Goal: Task Accomplishment & Management: Manage account settings

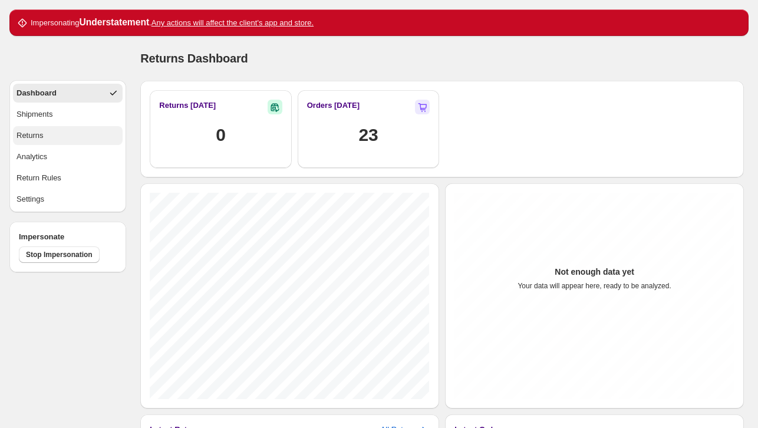
click at [70, 131] on button "Returns" at bounding box center [68, 135] width 110 height 19
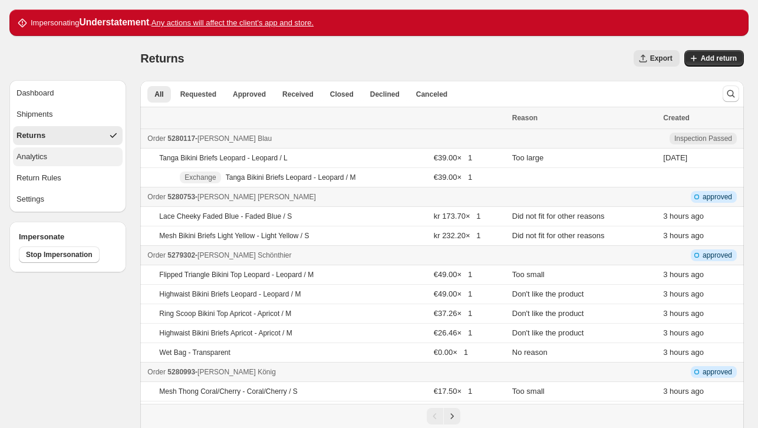
click at [74, 163] on button "Analytics" at bounding box center [68, 156] width 110 height 19
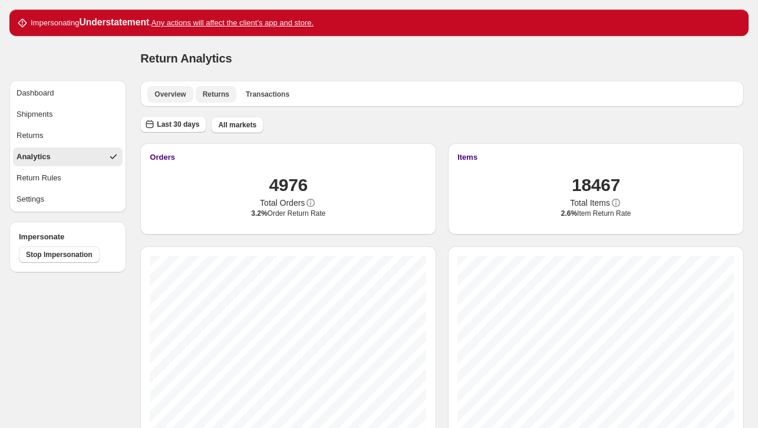
click at [228, 98] on button "Returns" at bounding box center [216, 94] width 41 height 16
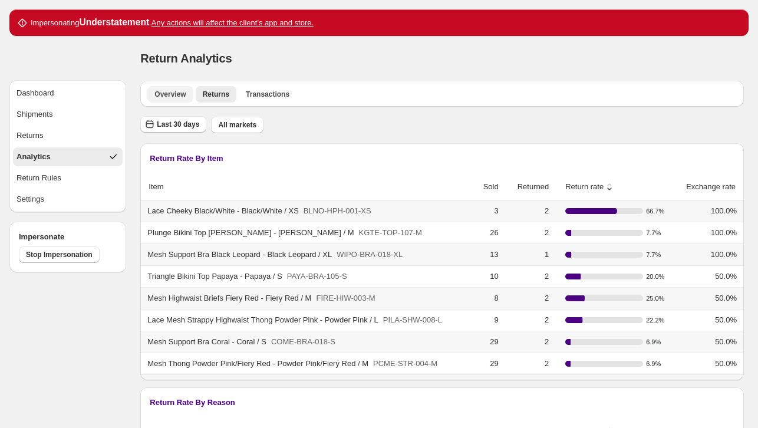
click at [166, 97] on span "Overview" at bounding box center [169, 94] width 31 height 9
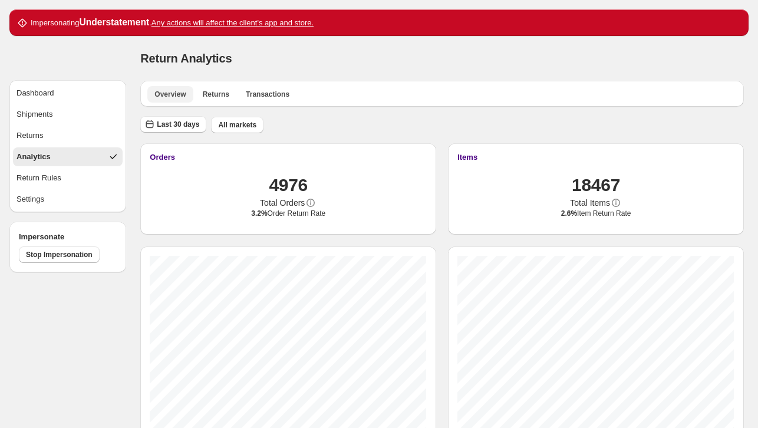
scroll to position [63, 0]
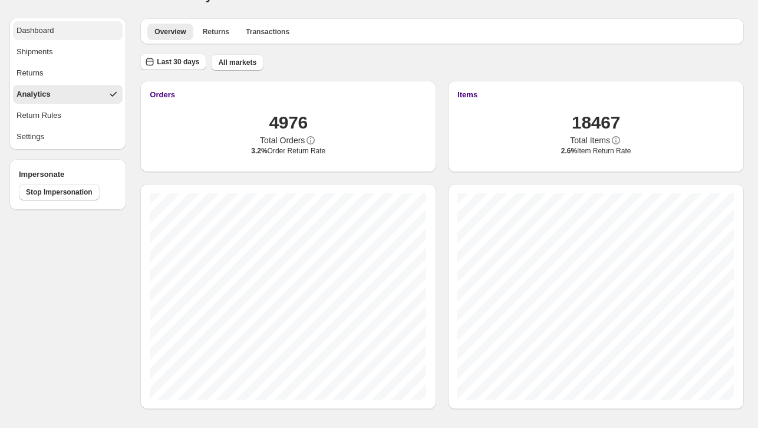
click at [73, 29] on button "Dashboard" at bounding box center [68, 30] width 110 height 19
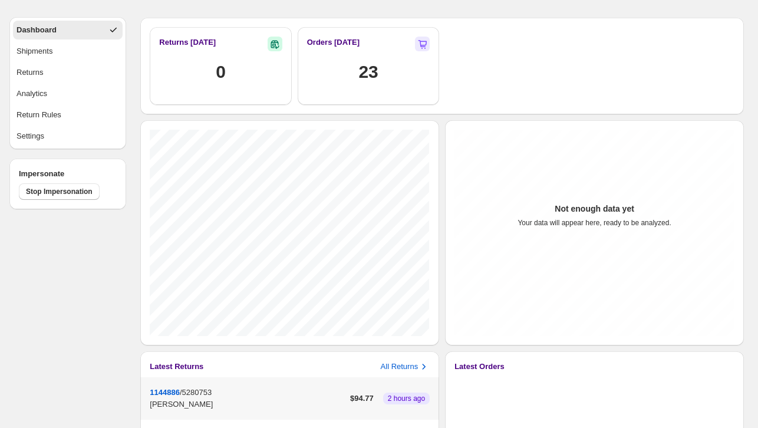
scroll to position [181, 0]
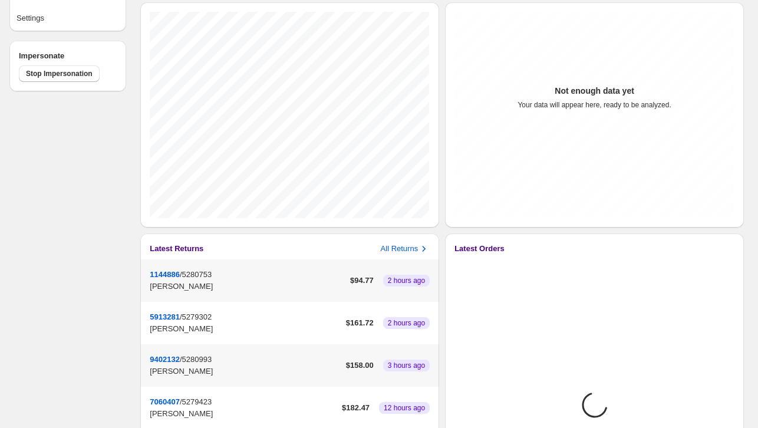
click at [222, 281] on p "[PERSON_NAME]" at bounding box center [248, 286] width 196 height 12
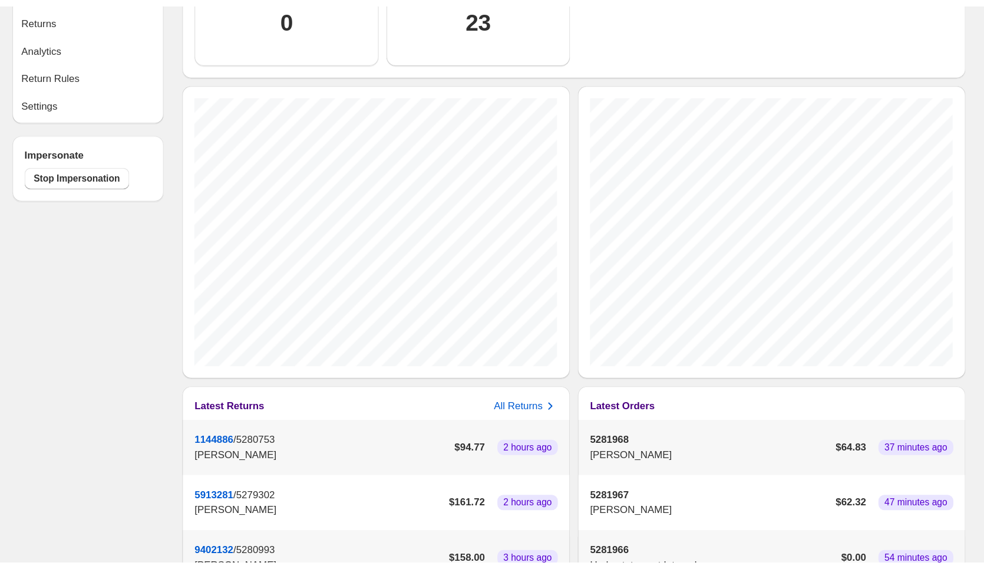
scroll to position [0, 0]
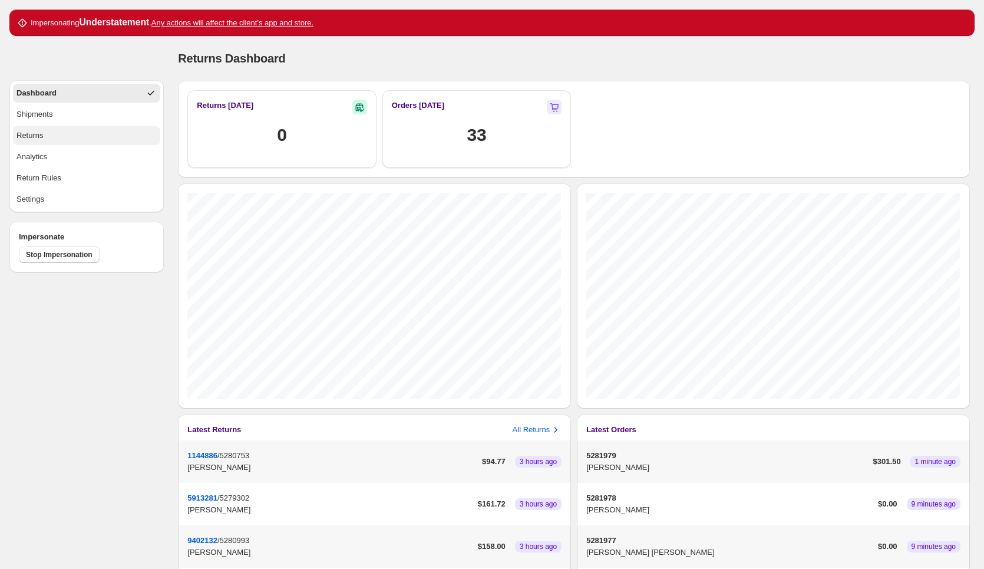
click at [114, 143] on button "Returns" at bounding box center [86, 135] width 147 height 19
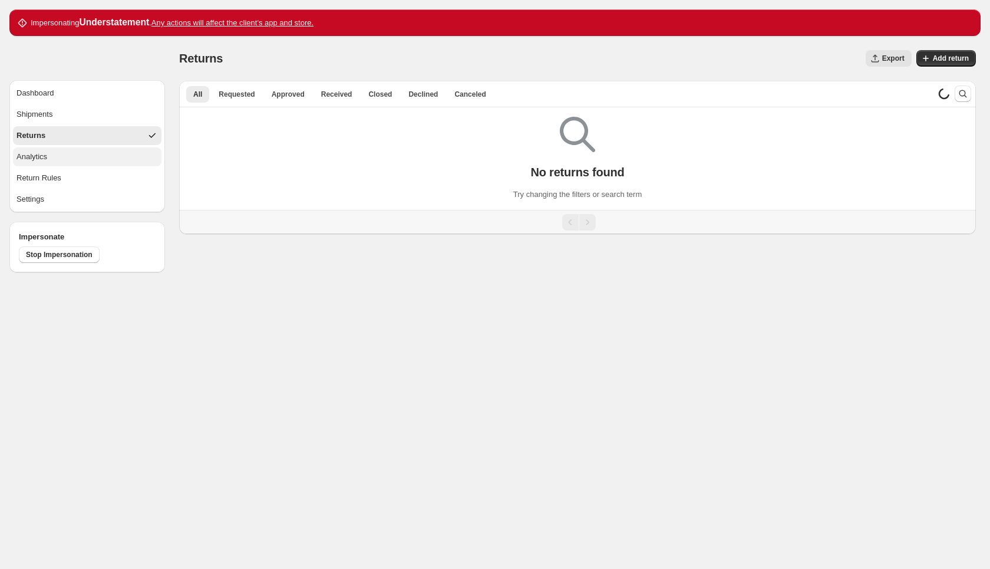
click at [104, 159] on button "Analytics" at bounding box center [87, 156] width 148 height 19
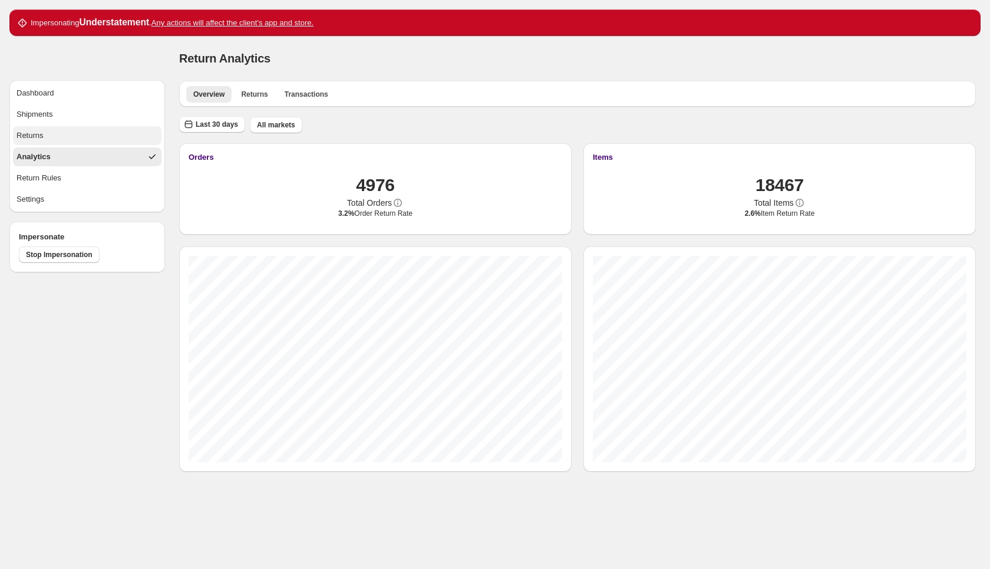
click at [83, 128] on button "Returns" at bounding box center [87, 135] width 148 height 19
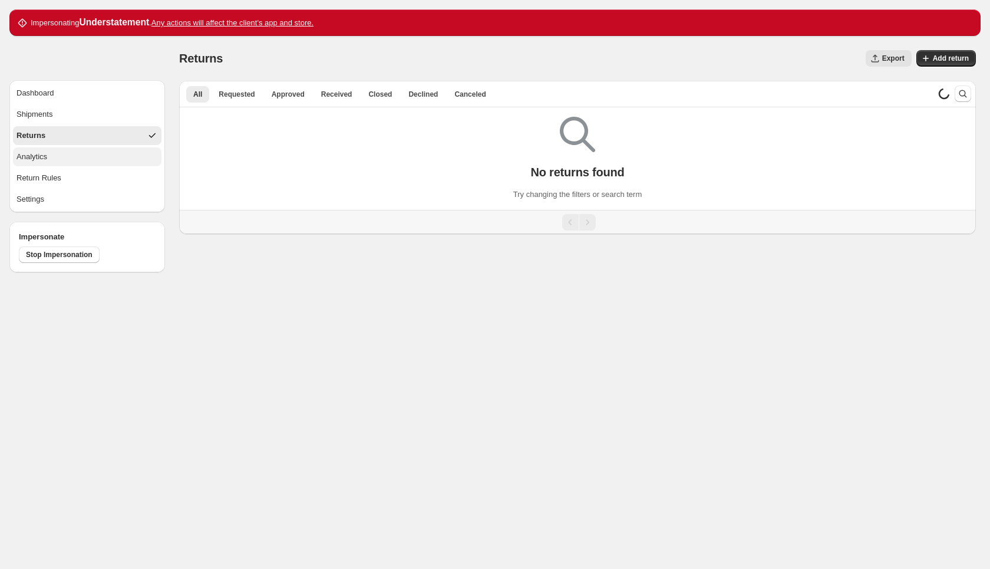
click at [90, 148] on button "Analytics" at bounding box center [87, 156] width 148 height 19
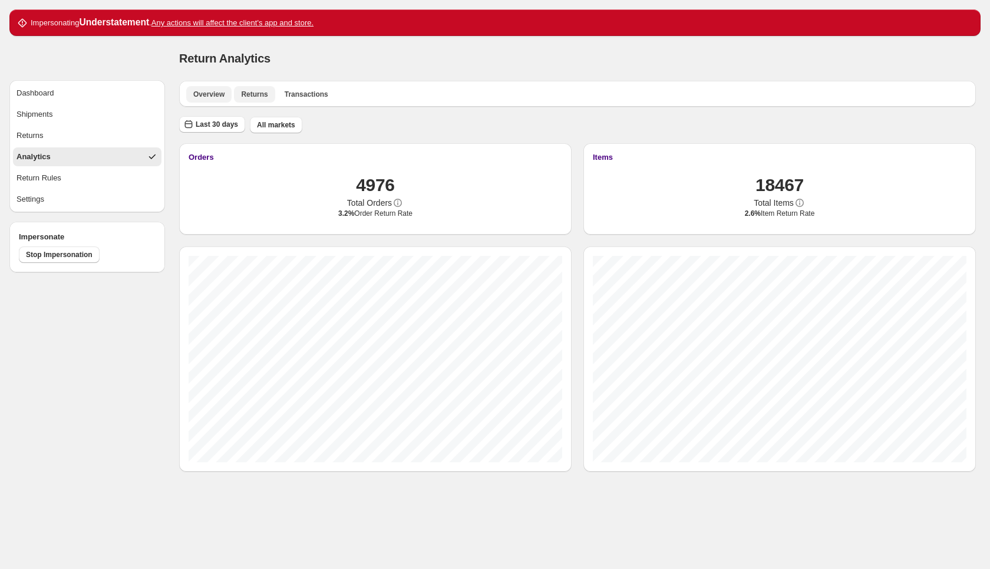
click at [245, 94] on span "Returns" at bounding box center [254, 94] width 27 height 9
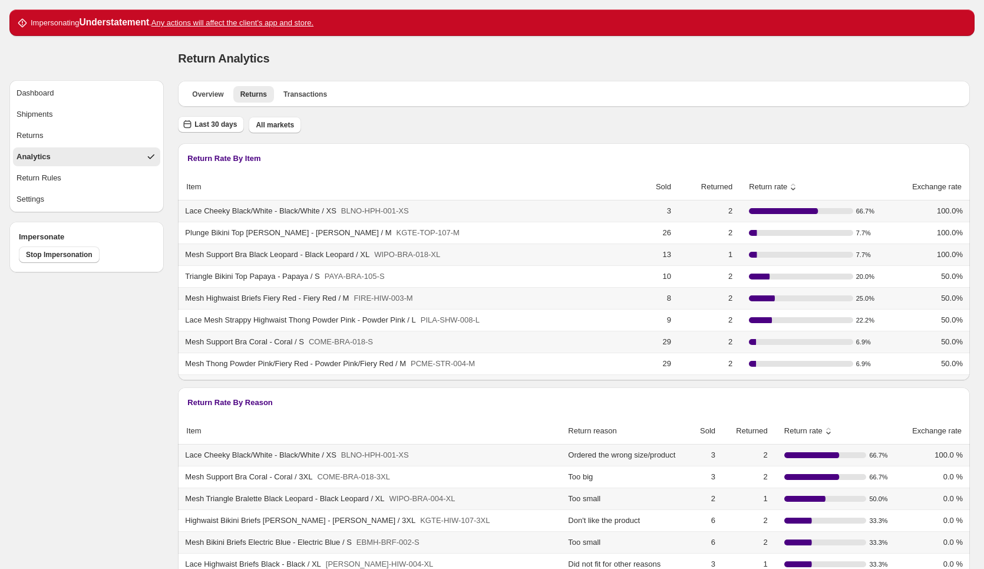
click at [774, 177] on button "sort ascending by Return rate" at bounding box center [769, 187] width 63 height 22
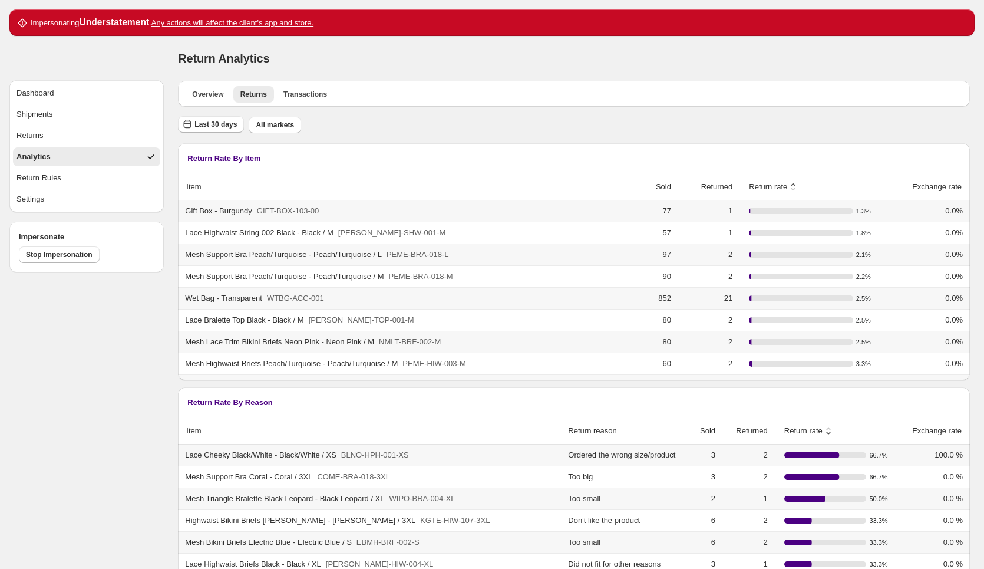
click at [773, 184] on span "Return rate" at bounding box center [764, 187] width 48 height 12
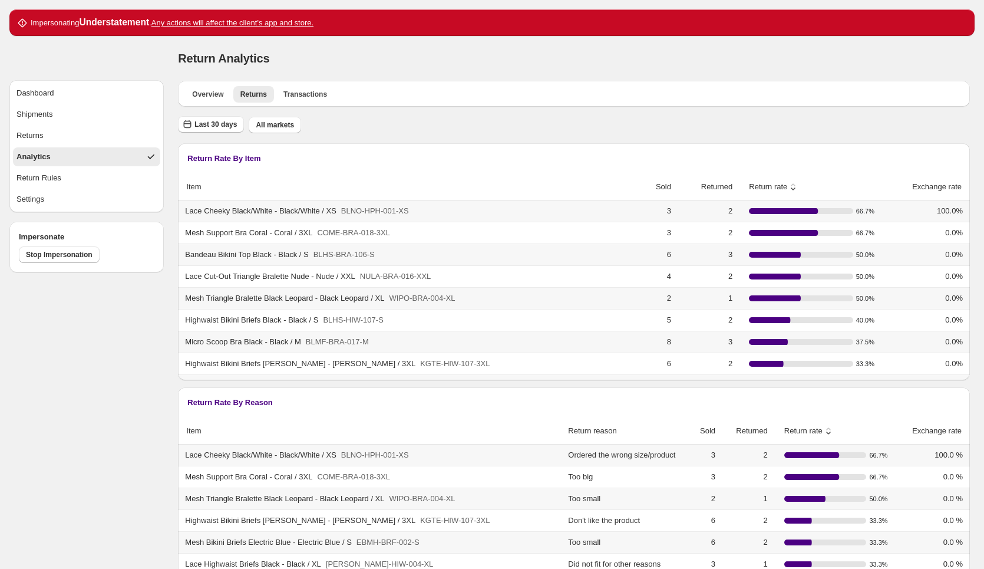
click at [773, 184] on span "Return rate" at bounding box center [764, 187] width 48 height 12
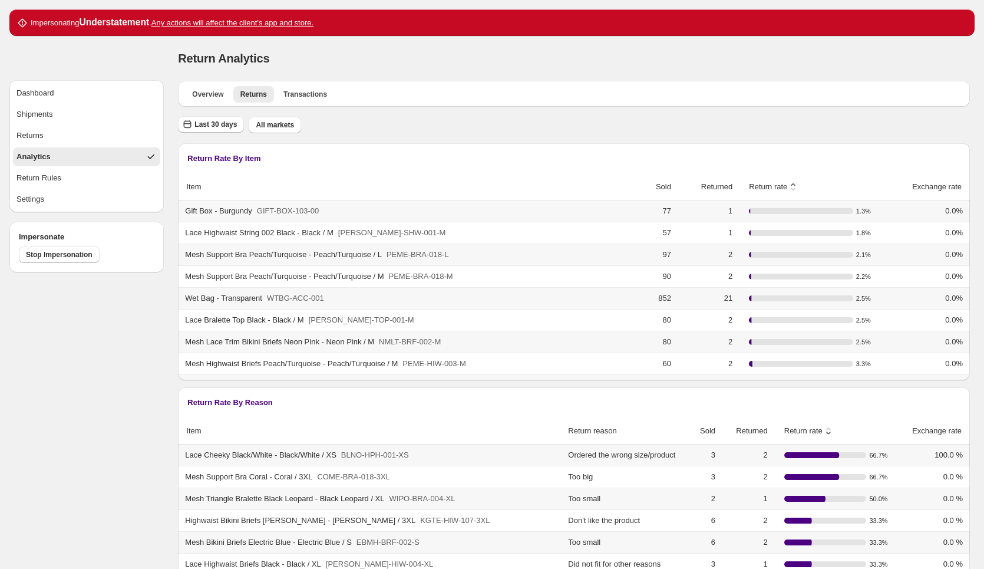
click at [774, 184] on span "Return rate" at bounding box center [764, 187] width 48 height 12
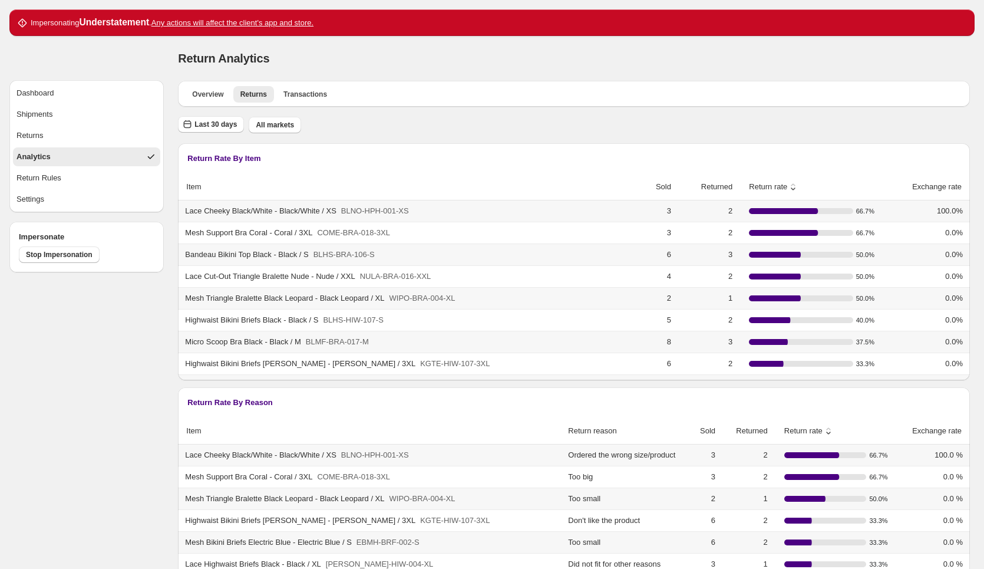
click at [659, 211] on td "3" at bounding box center [654, 210] width 42 height 21
click at [35, 91] on div "Dashboard" at bounding box center [35, 93] width 38 height 12
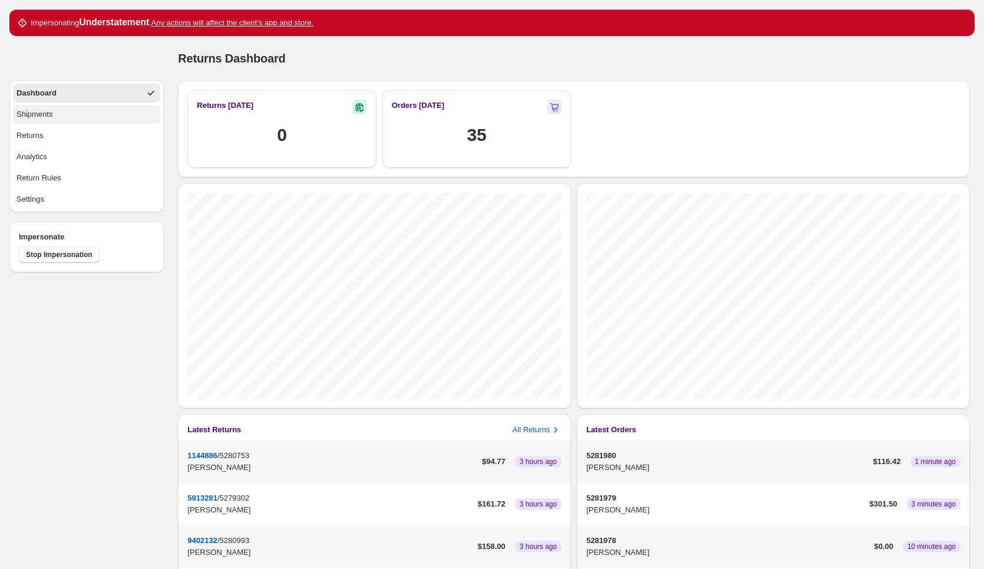
click at [146, 123] on button "Shipments" at bounding box center [86, 114] width 147 height 19
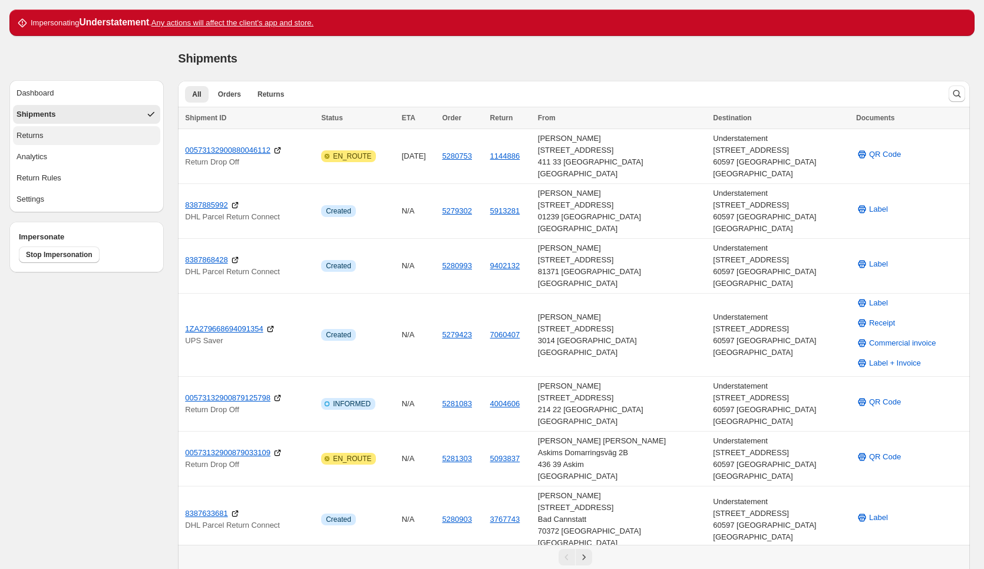
click at [130, 133] on button "Returns" at bounding box center [86, 135] width 147 height 19
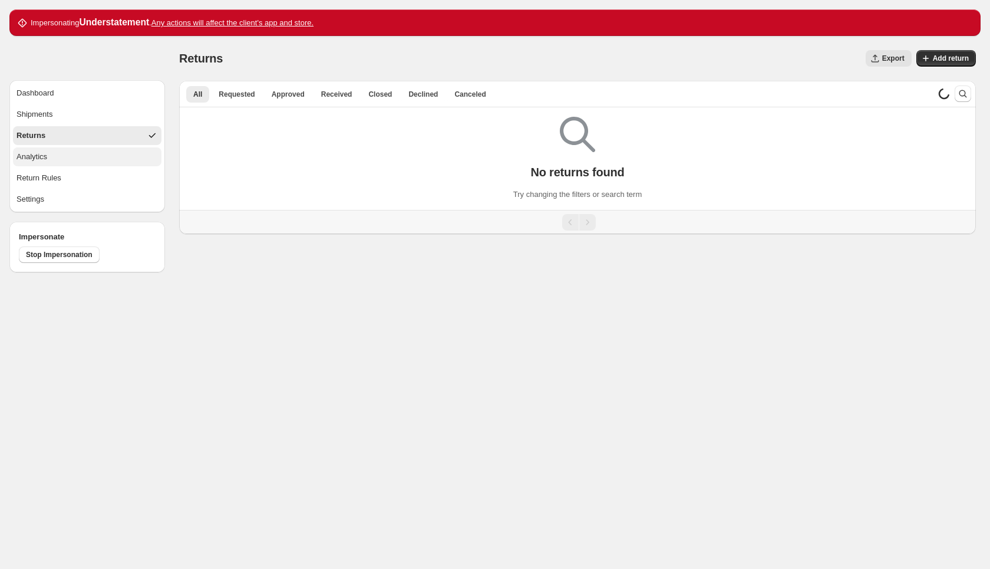
click at [125, 156] on button "Analytics" at bounding box center [87, 156] width 148 height 19
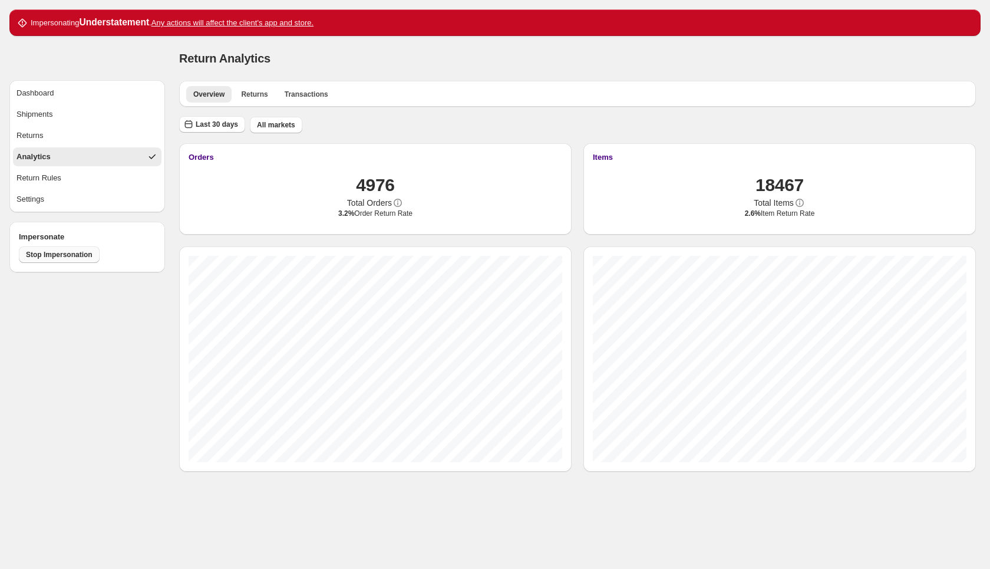
click at [73, 253] on span "Stop Impersonation" at bounding box center [59, 254] width 67 height 9
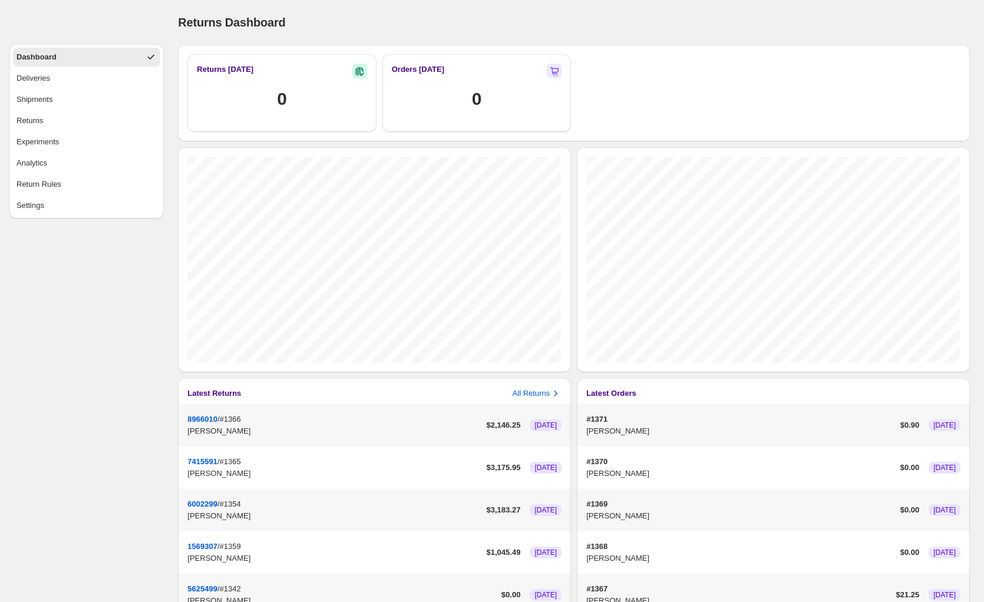
select select "********"
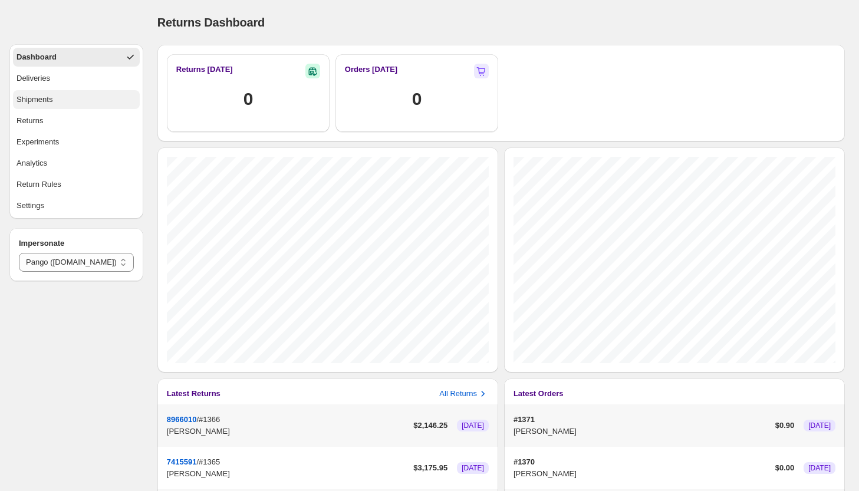
click at [60, 97] on button "Shipments" at bounding box center [76, 99] width 127 height 19
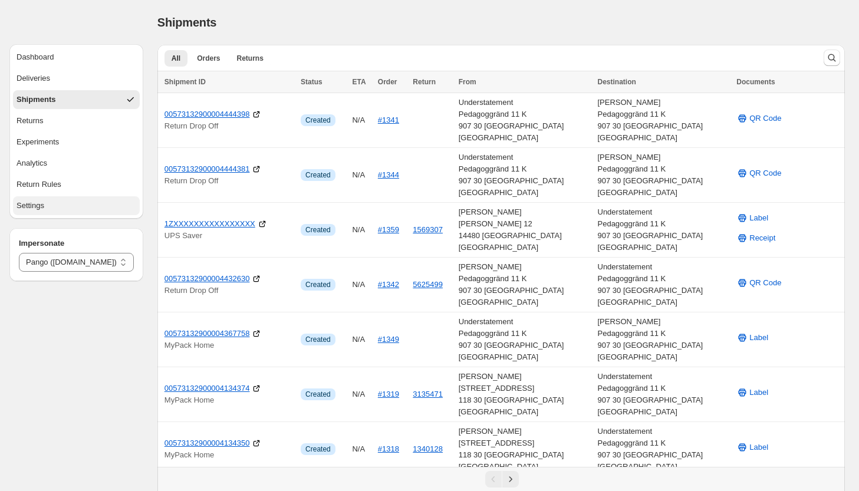
click at [81, 207] on button "Settings" at bounding box center [76, 205] width 127 height 19
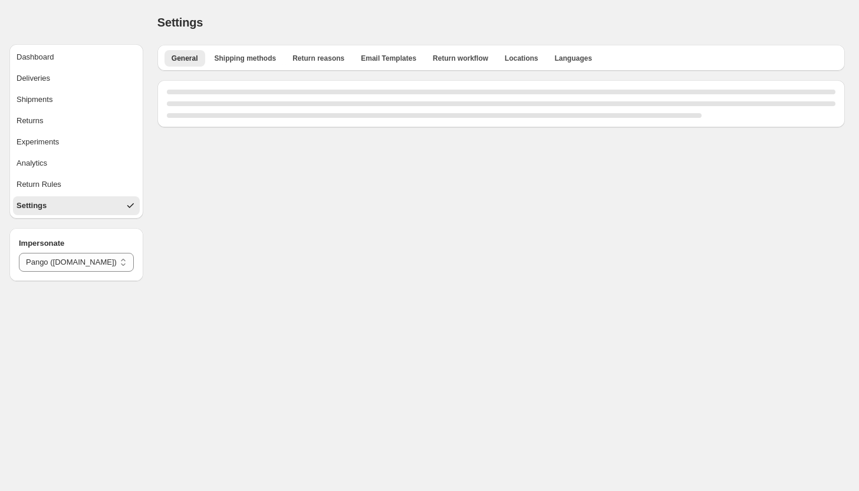
select select "**"
